Goal: Task Accomplishment & Management: Manage account settings

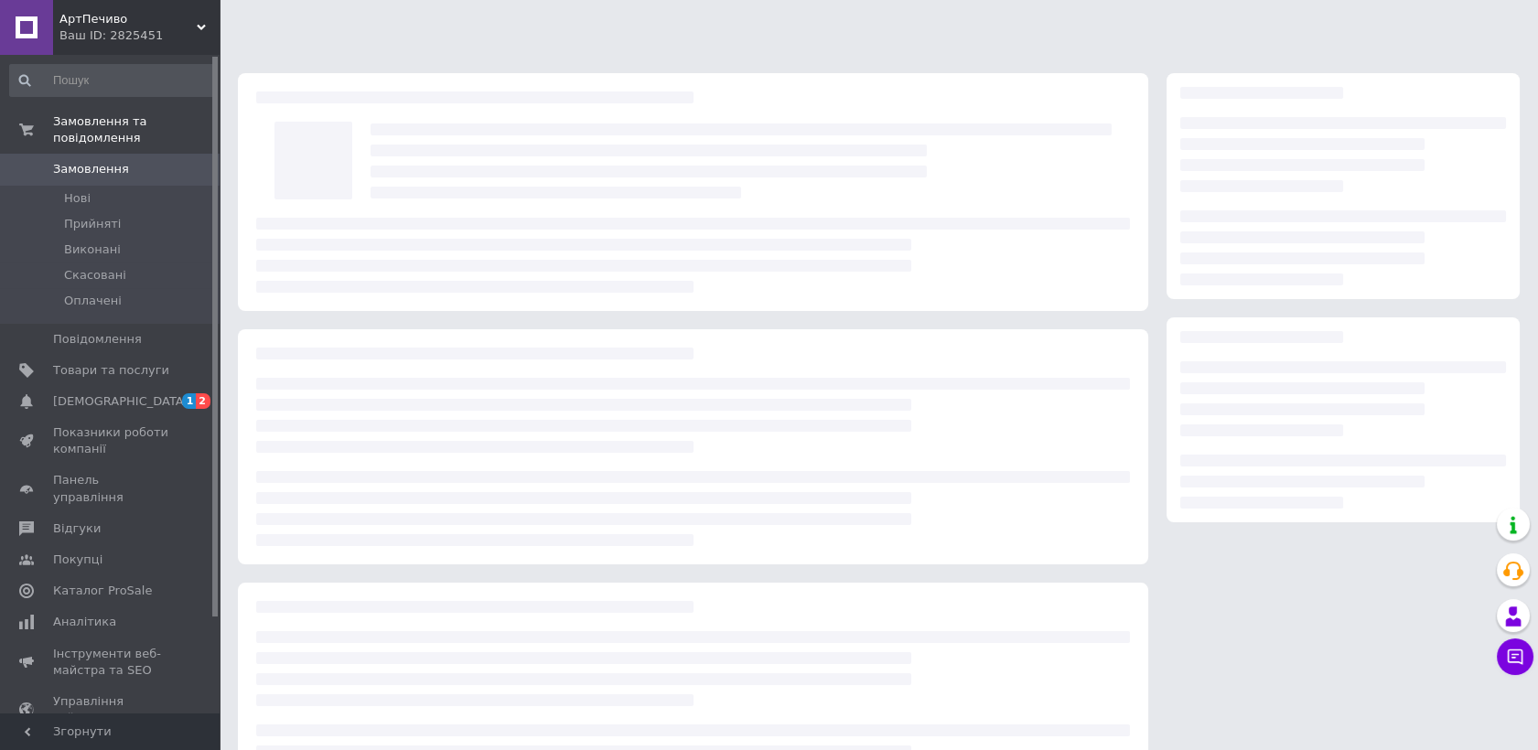
scroll to position [85, 0]
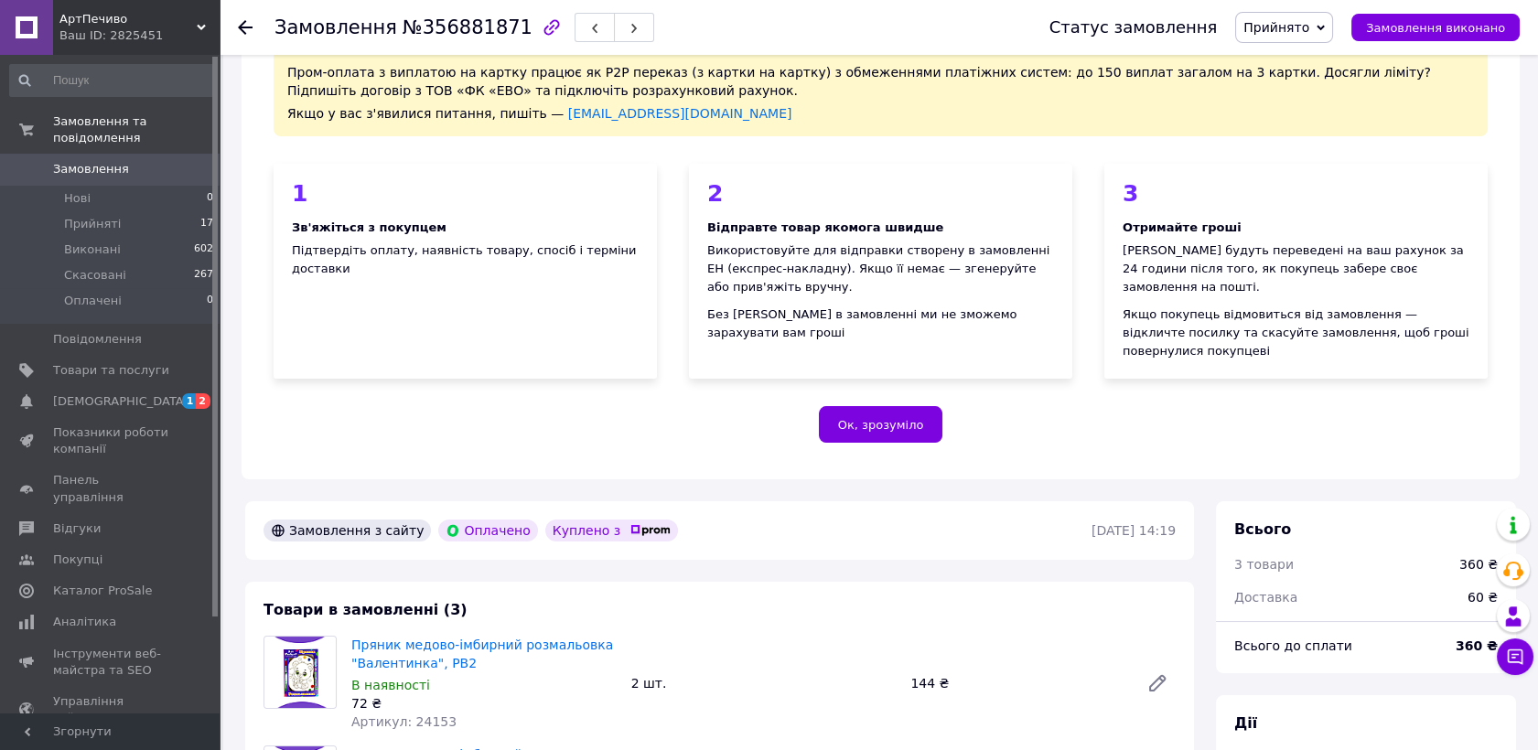
click at [129, 161] on link "Замовлення 0" at bounding box center [112, 169] width 224 height 31
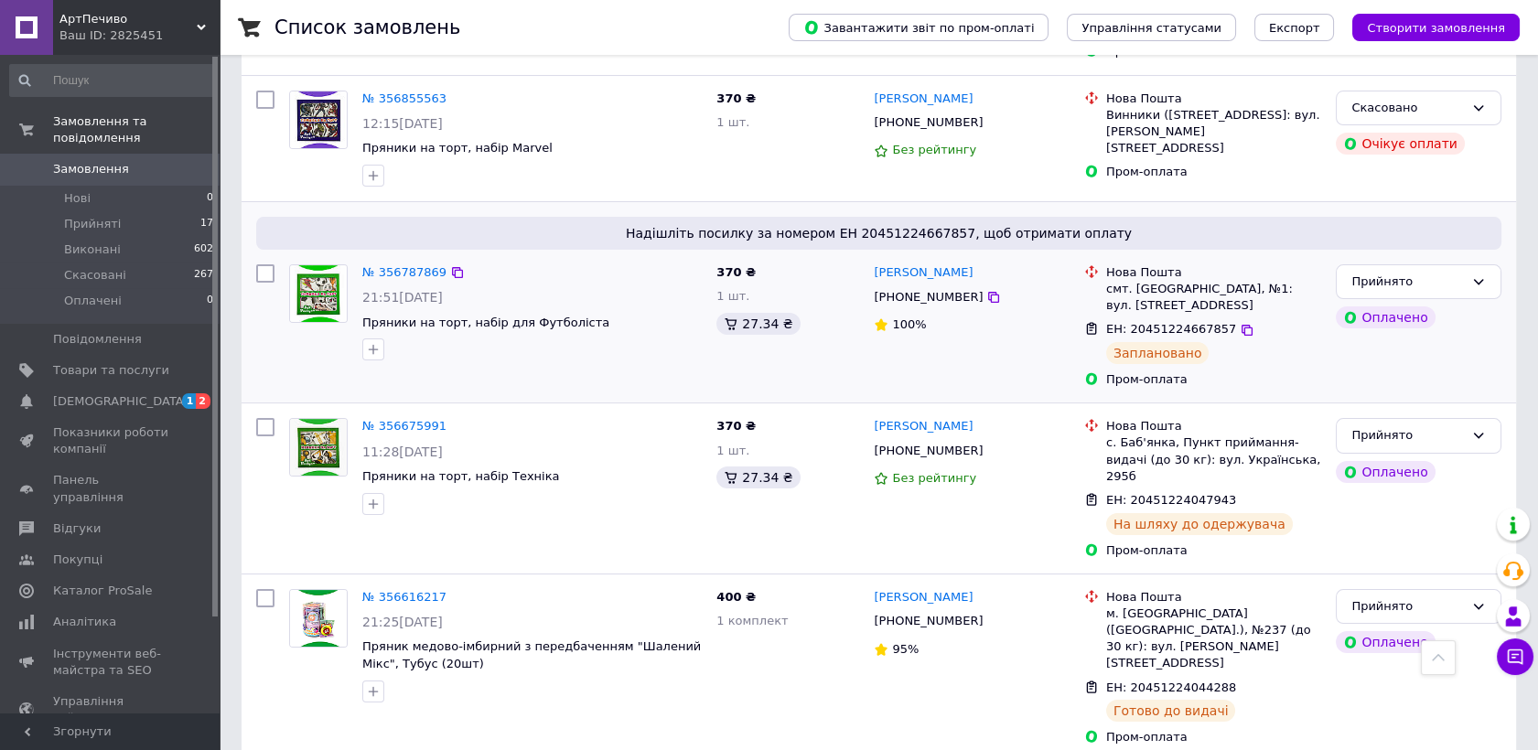
scroll to position [812, 0]
